Goal: Task Accomplishment & Management: Manage account settings

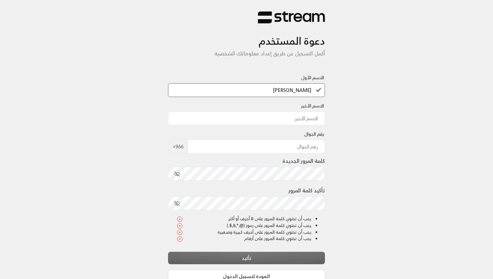
type input "[PERSON_NAME]"
click at [266, 111] on input at bounding box center [246, 118] width 157 height 14
type input "Alsinan"
click at [275, 145] on input "tel" at bounding box center [256, 147] width 137 height 14
type input "561040999"
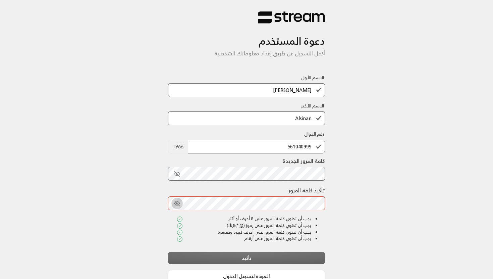
click at [178, 202] on icon "toggle password visibility" at bounding box center [177, 203] width 6 height 6
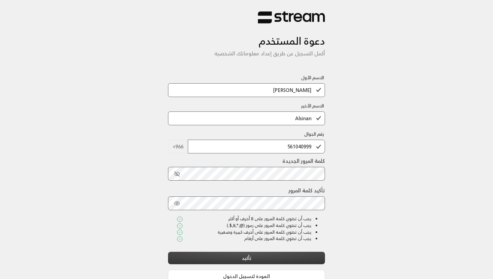
click at [233, 258] on button "تأكيد" at bounding box center [246, 258] width 157 height 12
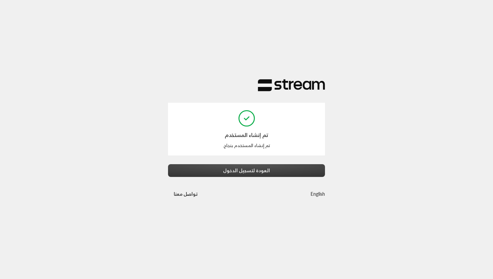
click at [268, 167] on button "العودة لتسجيل الدخول" at bounding box center [246, 170] width 157 height 12
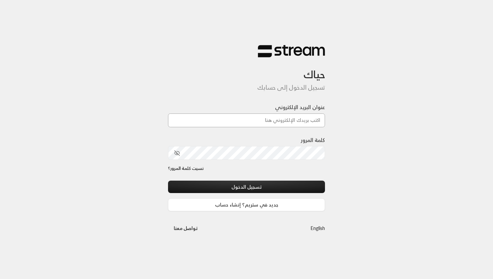
click at [302, 119] on input "عنوان البريد الإلكتروني" at bounding box center [246, 120] width 157 height 14
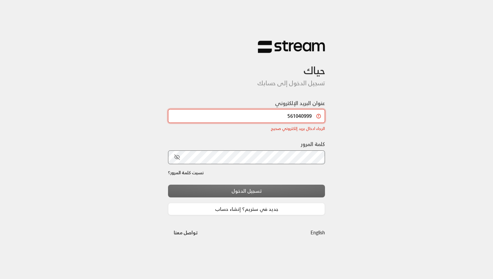
click at [301, 118] on input "561040999" at bounding box center [246, 116] width 157 height 14
type input "Abdullah@streampay.sa"
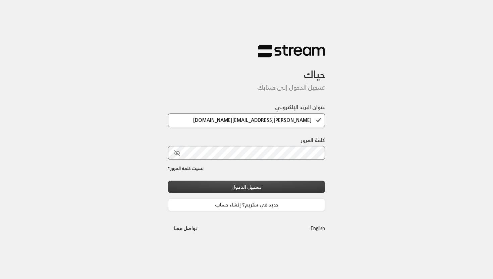
click at [257, 184] on button "تسجيل الدخول" at bounding box center [246, 187] width 157 height 12
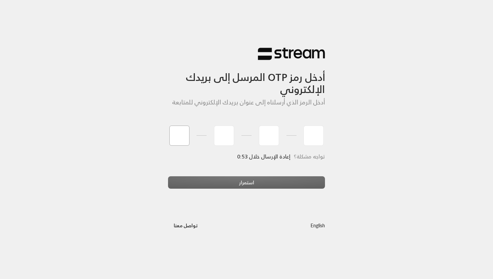
type input "1"
type input "2"
type input "3"
type input "4"
click at [239, 179] on div "أدخل رمز OTP المرسل إلى بريدك الإلكتروني أدخل الرمز الذي أرسلناه إلى عنوان بريد…" at bounding box center [246, 139] width 493 height 279
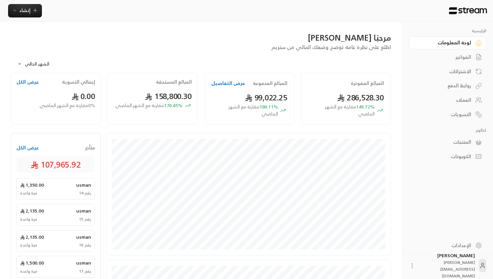
click at [448, 248] on div "الإعدادات" at bounding box center [445, 245] width 54 height 7
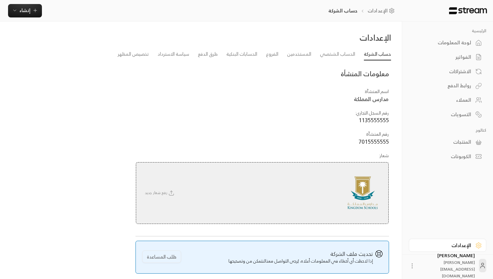
click at [416, 263] on icon at bounding box center [412, 265] width 7 height 7
click at [430, 228] on div at bounding box center [246, 139] width 493 height 279
click at [437, 179] on div "الرئيسية لوحة المعلومات الفواتير الاشتراكات روابط الدفع العملاء التسويات كتالوج…" at bounding box center [447, 128] width 91 height 214
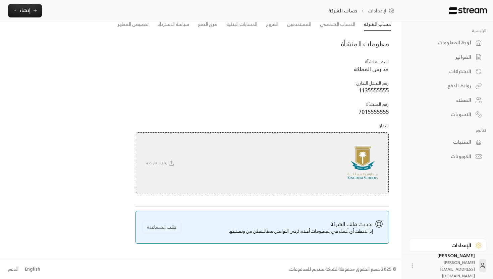
click at [31, 269] on div "English" at bounding box center [32, 269] width 15 height 7
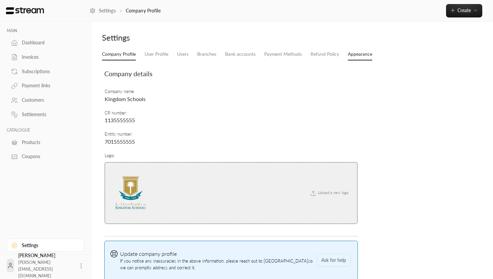
click at [350, 54] on link "Appearance" at bounding box center [360, 54] width 25 height 12
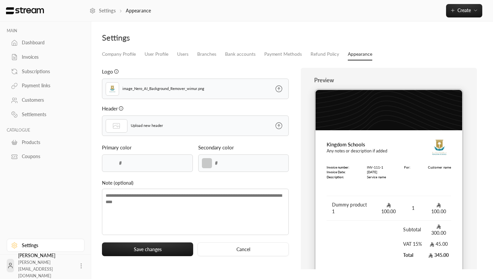
type input "******"
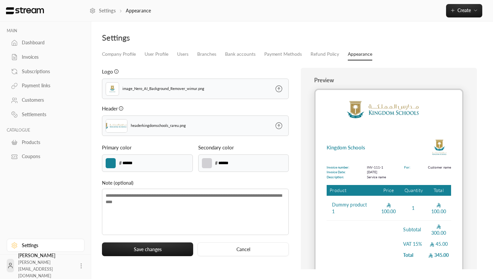
click at [264, 85] on div "image_Nero_AI_Background_Remover_wimur.png" at bounding box center [195, 89] width 187 height 21
click at [111, 87] on img at bounding box center [112, 89] width 8 height 10
click at [120, 87] on div "image_Nero_AI_Background_Remover_wimur.png" at bounding box center [167, 89] width 131 height 20
click at [136, 90] on p "image_Nero_AI_Background_Remover_wimur.png" at bounding box center [164, 89] width 82 height 6
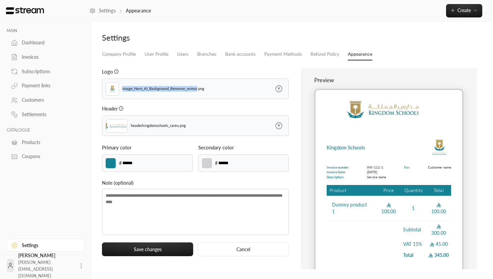
scroll to position [27, 0]
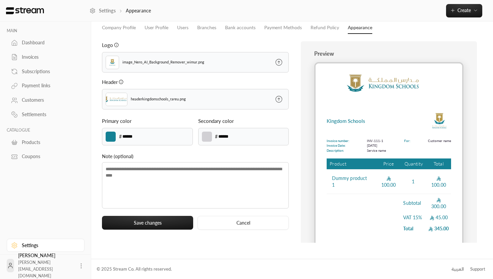
click at [240, 140] on input "******" at bounding box center [230, 136] width 24 height 7
click at [280, 60] on icon at bounding box center [279, 62] width 8 height 8
click at [0, 0] on input "file" at bounding box center [0, 0] width 0 height 0
click at [279, 99] on icon at bounding box center [279, 99] width 8 height 8
click at [0, 0] on input "file" at bounding box center [0, 0] width 0 height 0
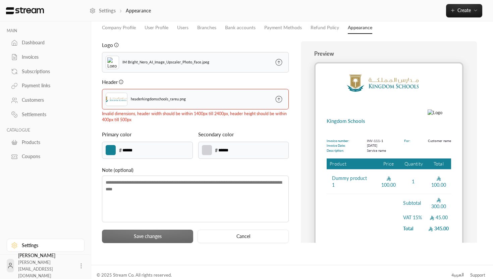
scroll to position [33, 0]
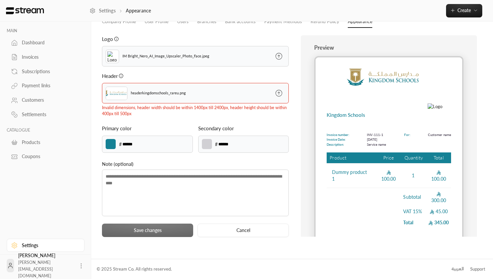
click at [281, 95] on icon at bounding box center [279, 93] width 8 height 8
click at [0, 0] on input "file" at bounding box center [0, 0] width 0 height 0
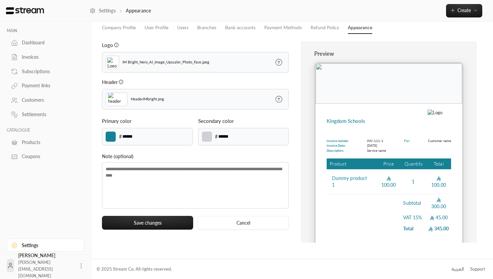
scroll to position [0, 0]
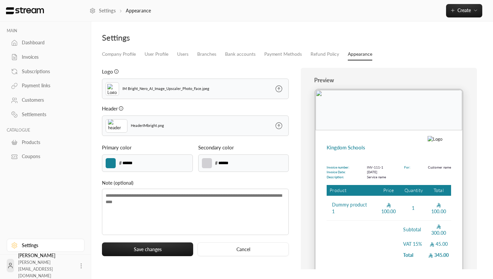
click at [229, 129] on div "HeaderIMbright.png" at bounding box center [167, 126] width 131 height 20
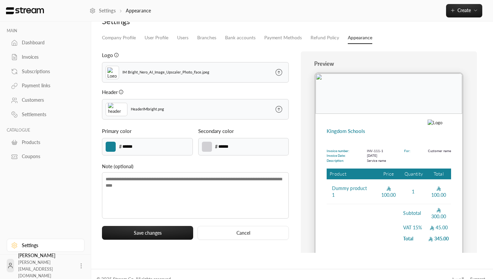
scroll to position [27, 0]
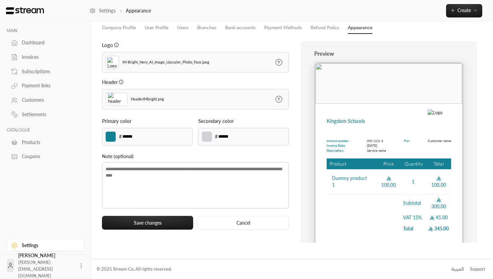
click at [189, 107] on div "HeaderIMbright.png" at bounding box center [167, 99] width 131 height 20
click at [164, 61] on p "IM Bright_Nero_AI_Image_Upscaler_Photo_Face.jpeg" at bounding box center [166, 62] width 87 height 6
click at [150, 224] on button "Save changes" at bounding box center [147, 223] width 91 height 14
click at [125, 140] on div "******* # ******" at bounding box center [147, 136] width 91 height 17
click at [118, 134] on div "******* # ******" at bounding box center [147, 136] width 91 height 17
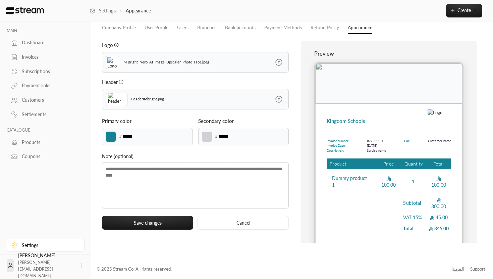
click at [114, 135] on label at bounding box center [111, 137] width 10 height 10
click at [0, 0] on input "*******" at bounding box center [0, 0] width 0 height 0
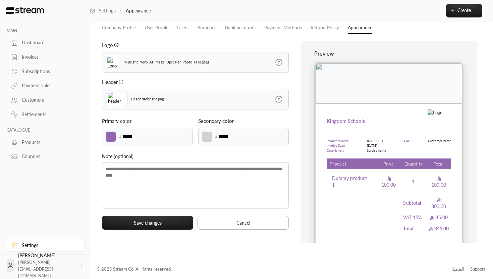
click at [228, 217] on button "Cancel" at bounding box center [243, 223] width 91 height 14
type input "******"
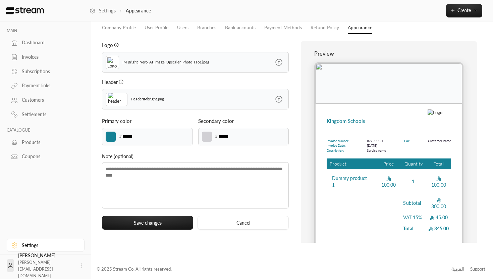
scroll to position [0, 0]
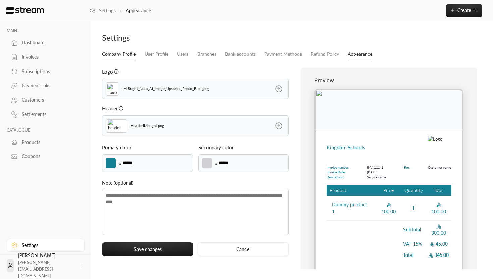
click at [130, 55] on link "Company Profile" at bounding box center [119, 54] width 34 height 12
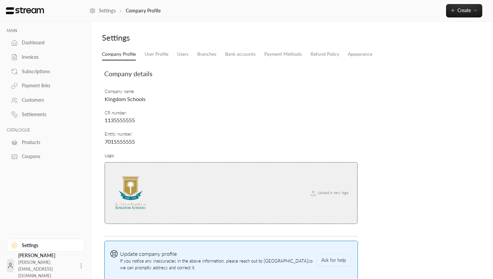
click at [120, 100] on span "Kingdom Schools" at bounding box center [125, 99] width 41 height 6
click at [154, 53] on link "User Profile" at bounding box center [157, 54] width 24 height 12
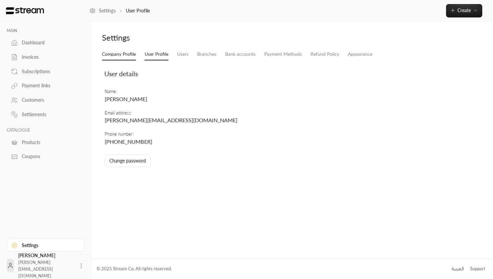
click at [129, 55] on link "Company Profile" at bounding box center [119, 54] width 34 height 12
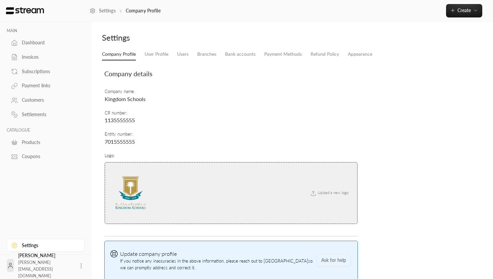
scroll to position [37, 0]
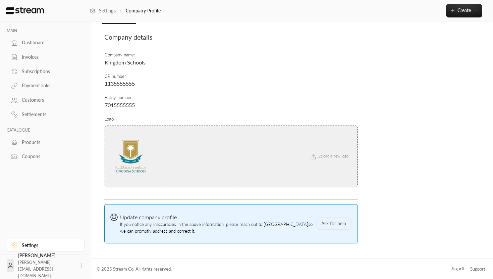
click at [332, 156] on span "Upload a new logo" at bounding box center [329, 156] width 46 height 4
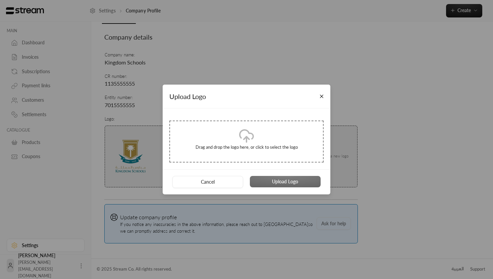
click at [239, 143] on icon at bounding box center [247, 136] width 16 height 16
type input "**********"
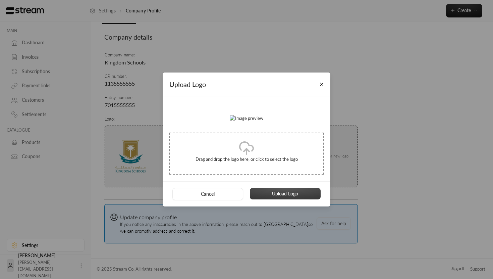
click at [291, 199] on button "Upload Logo" at bounding box center [285, 193] width 71 height 11
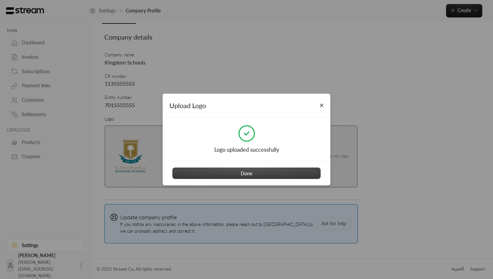
click at [249, 173] on button "Done" at bounding box center [247, 172] width 148 height 11
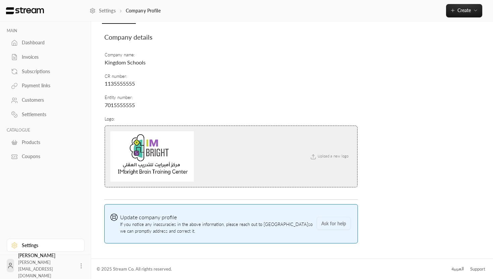
click at [127, 96] on td "Entity number : 7015555555" at bounding box center [231, 101] width 254 height 21
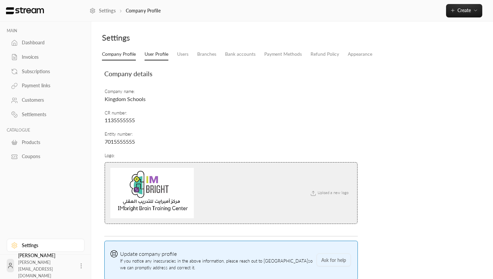
click at [159, 51] on link "User Profile" at bounding box center [157, 54] width 24 height 12
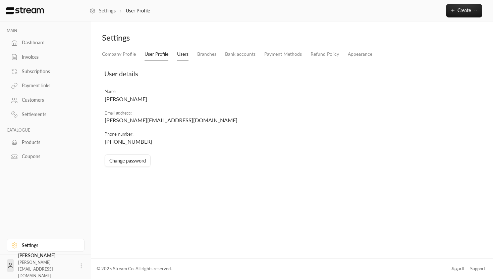
click at [184, 52] on link "Users" at bounding box center [182, 54] width 11 height 12
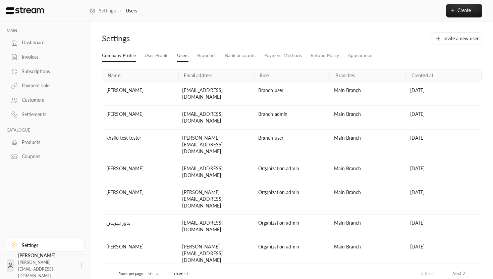
click at [128, 57] on link "Company Profile" at bounding box center [119, 56] width 34 height 12
